Goal: Task Accomplishment & Management: Use online tool/utility

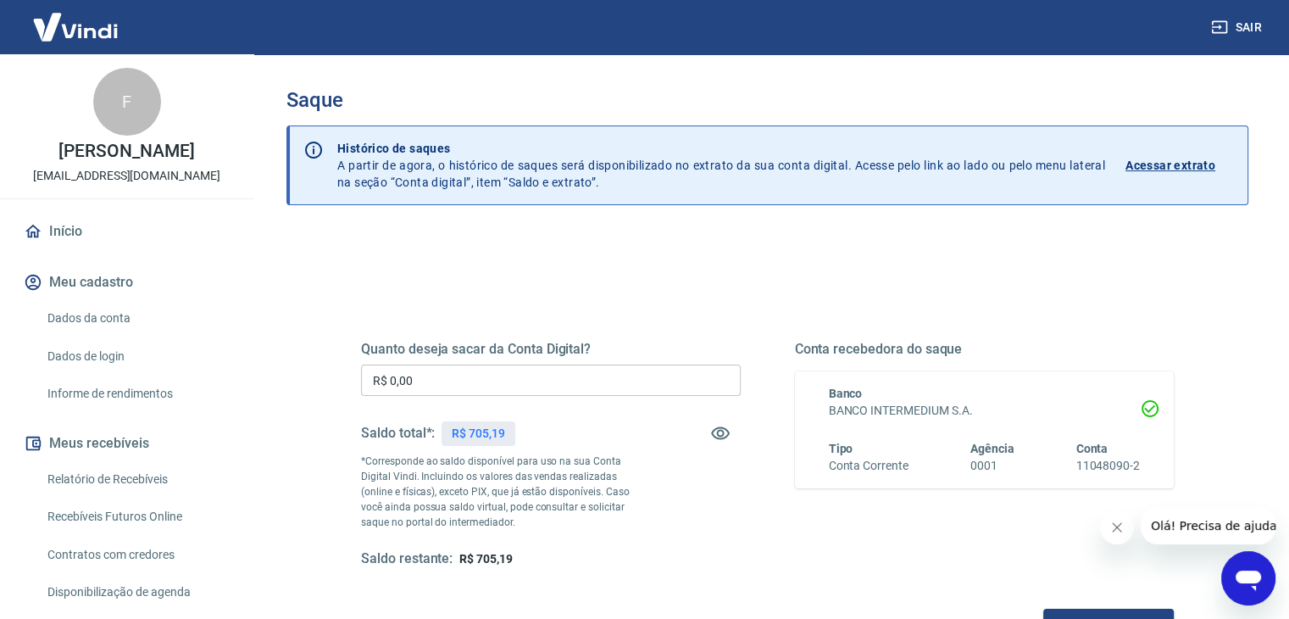
click at [537, 355] on h5 "Quanto deseja sacar da Conta Digital?" at bounding box center [551, 349] width 380 height 17
click at [532, 373] on input "R$ 0,00" at bounding box center [551, 379] width 380 height 31
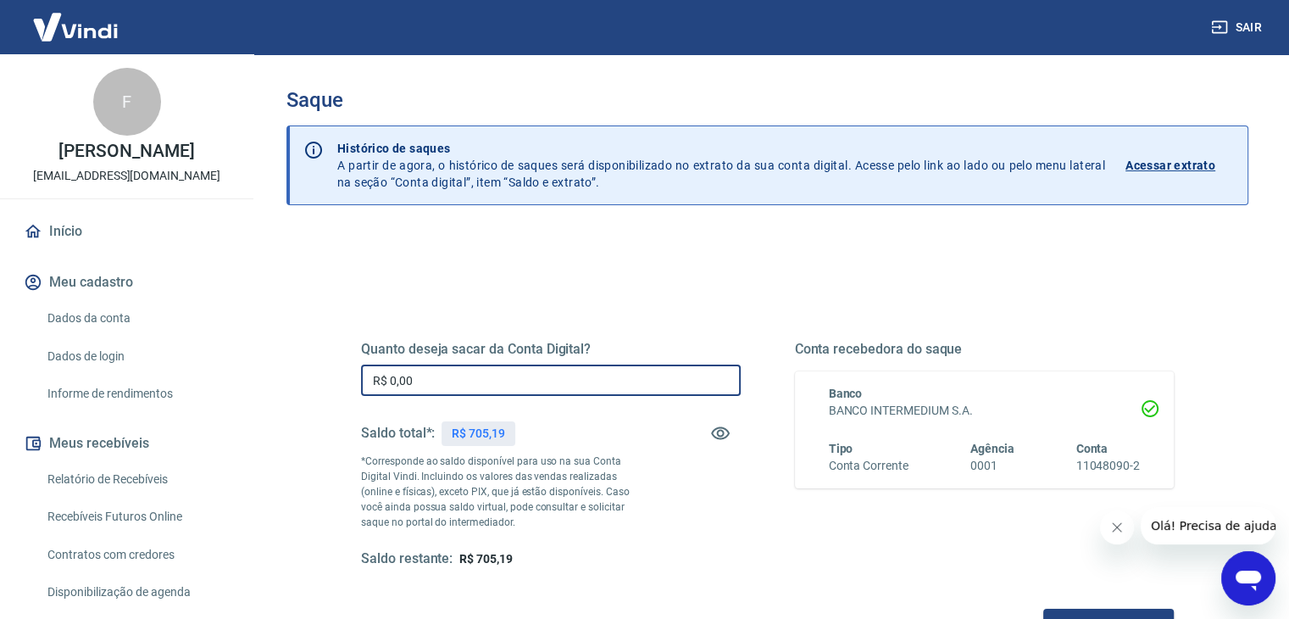
click at [532, 373] on input "R$ 0,00" at bounding box center [551, 379] width 380 height 31
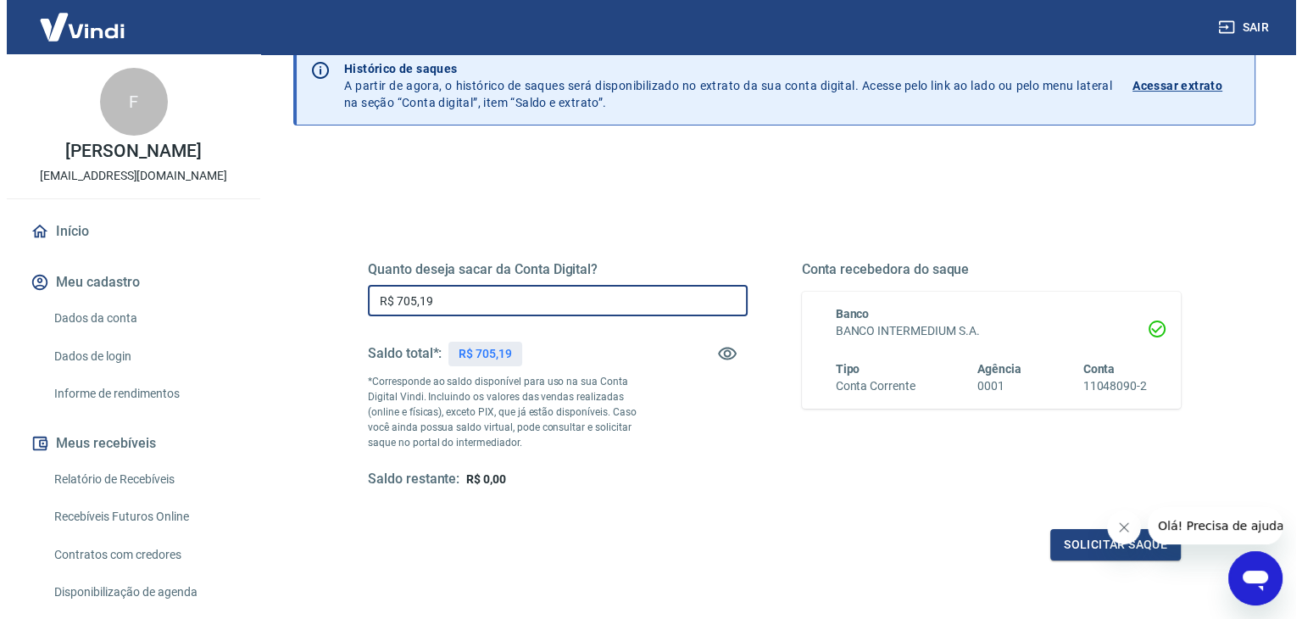
scroll to position [219, 0]
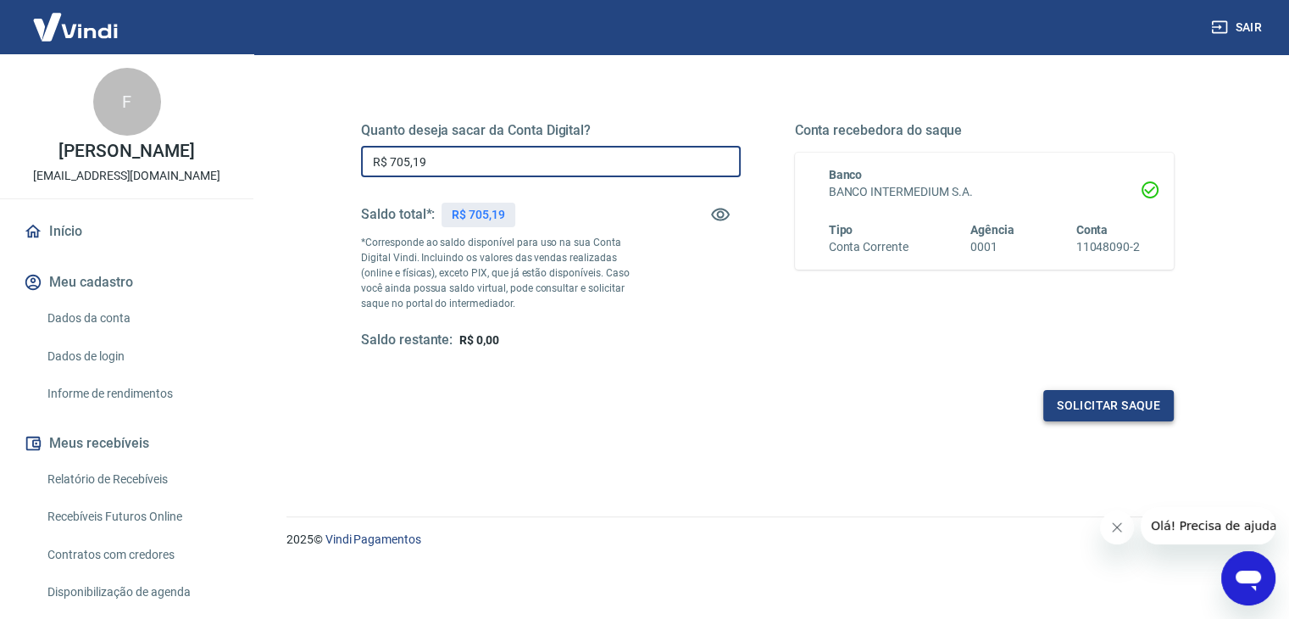
type input "R$ 705,19"
click at [1088, 402] on button "Solicitar saque" at bounding box center [1108, 405] width 131 height 31
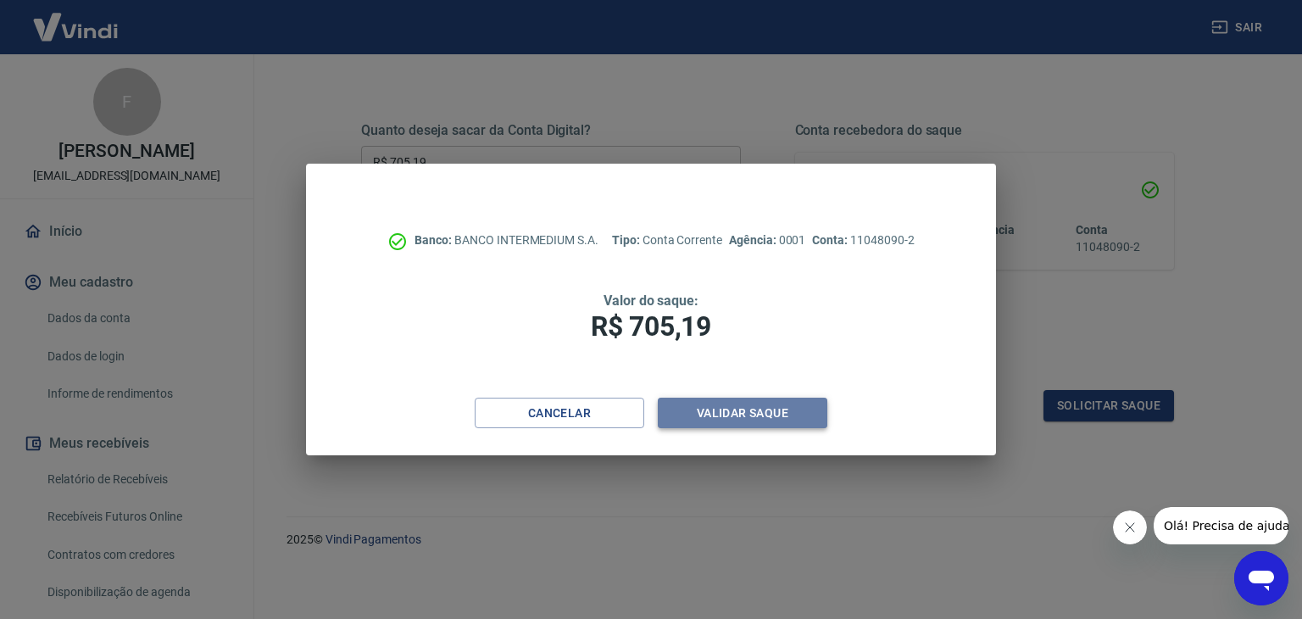
click at [780, 408] on button "Validar saque" at bounding box center [743, 413] width 170 height 31
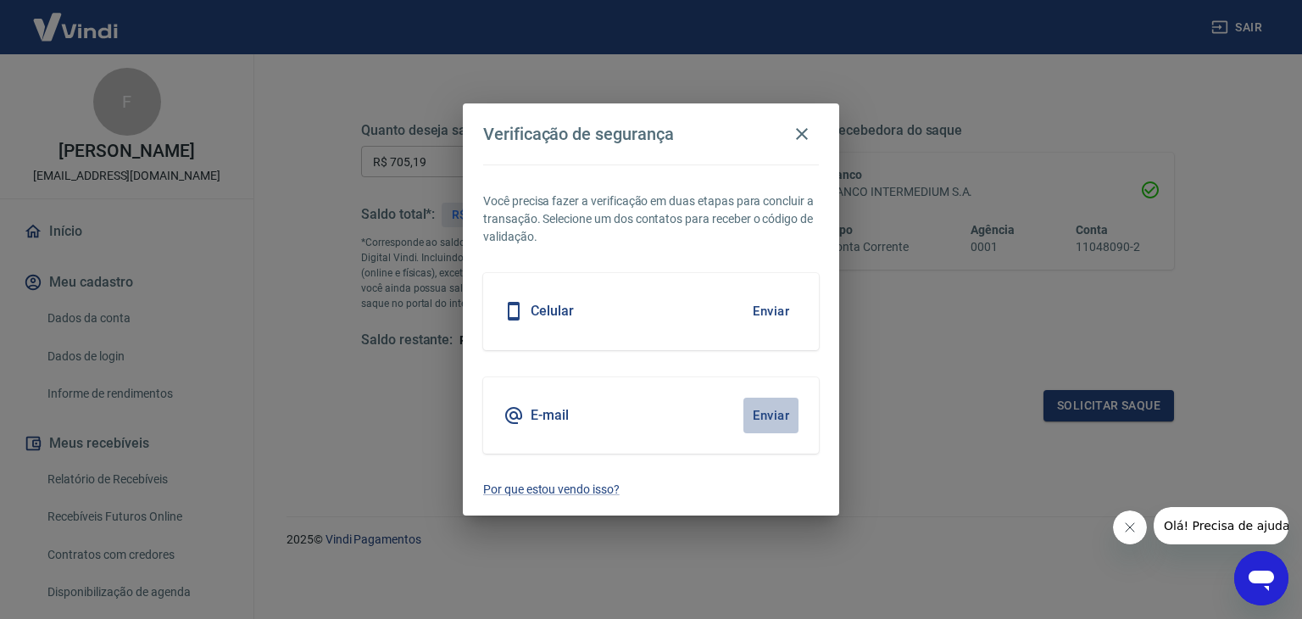
click at [756, 415] on button "Enviar" at bounding box center [770, 416] width 55 height 36
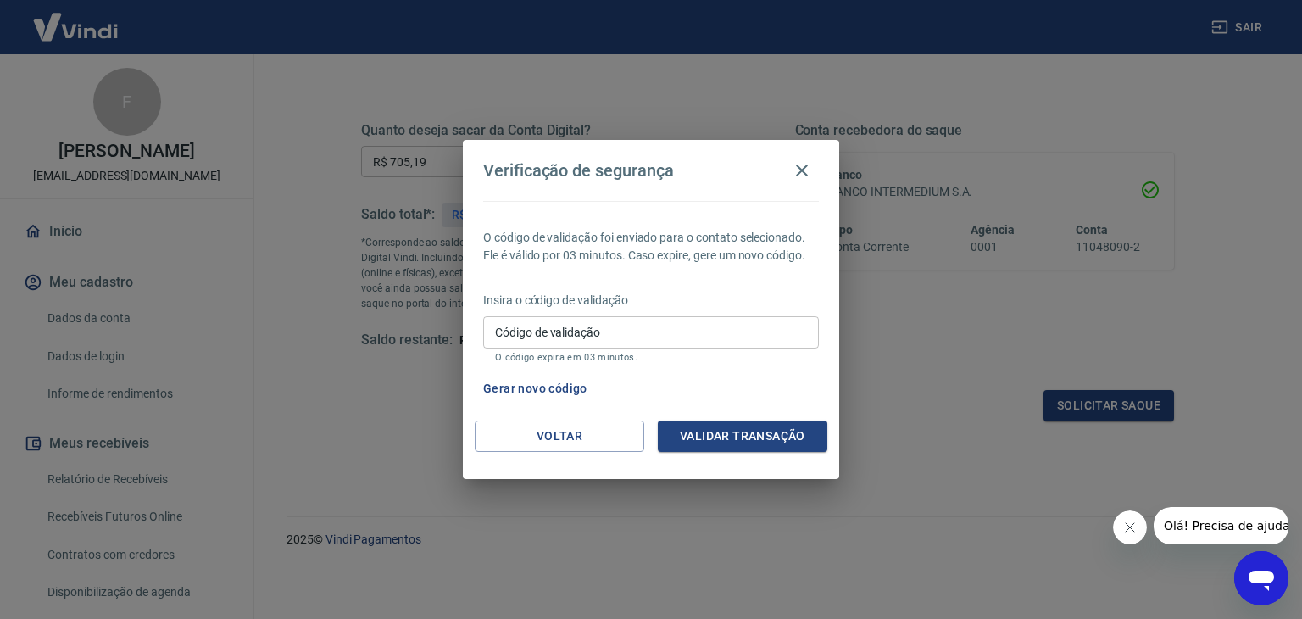
click at [580, 315] on div "Insira o código de validação Código de validação Código de validação O código e…" at bounding box center [651, 329] width 336 height 74
click at [581, 332] on input "Código de validação" at bounding box center [651, 331] width 336 height 31
paste input "136176"
type input "136176"
click at [704, 425] on button "Validar transação" at bounding box center [743, 435] width 170 height 31
